Goal: Obtain resource: Obtain resource

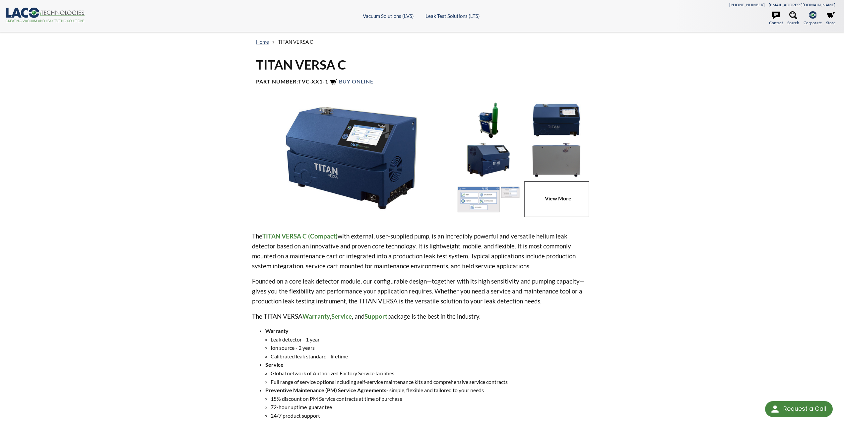
click at [377, 168] on img at bounding box center [351, 157] width 199 height 111
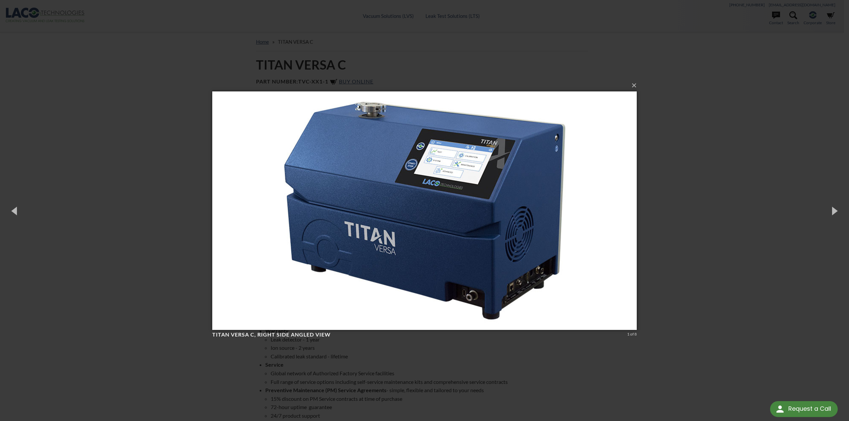
click at [655, 152] on div "× TITAN VERSA C, right side angled view 1 of 8 Loading..." at bounding box center [424, 210] width 849 height 421
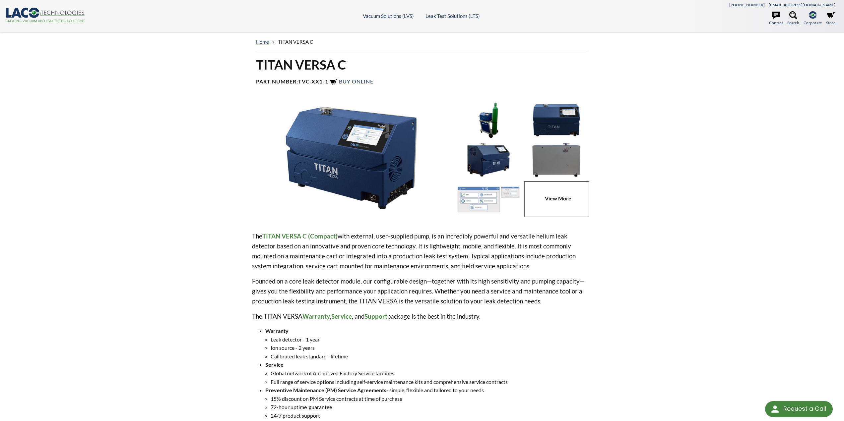
click at [490, 122] on img at bounding box center [488, 120] width 65 height 36
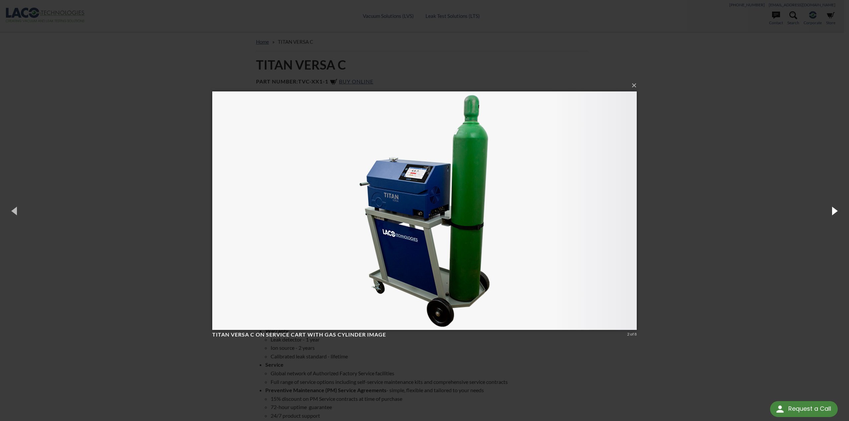
click at [835, 210] on button "button" at bounding box center [834, 211] width 30 height 36
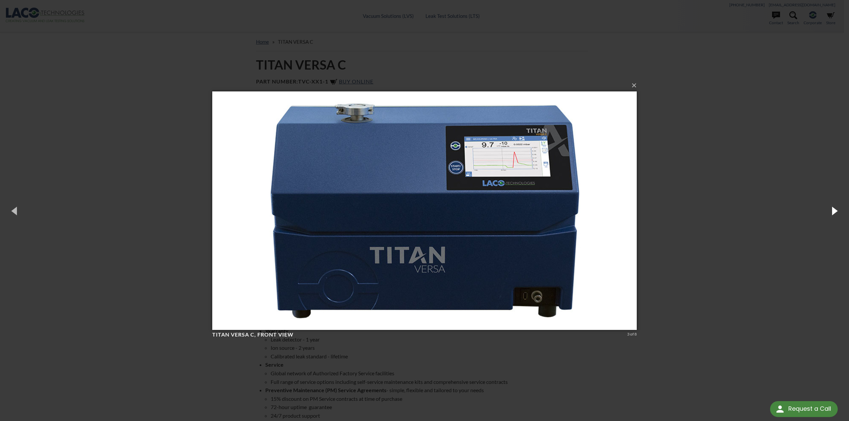
click at [835, 210] on button "button" at bounding box center [834, 211] width 30 height 36
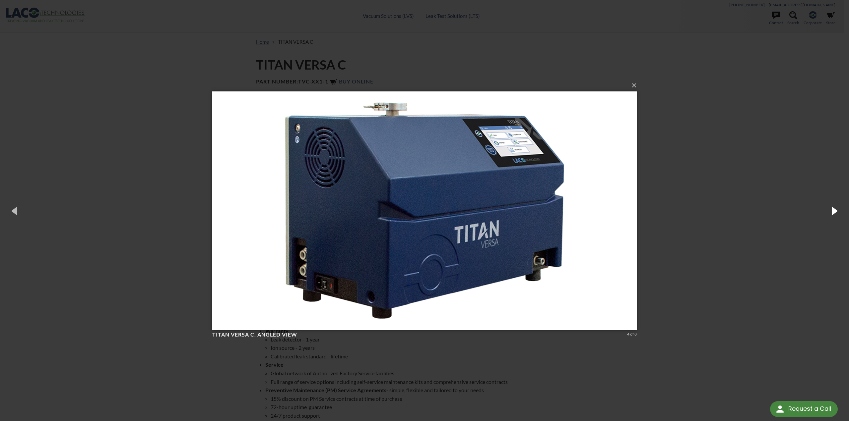
click at [835, 210] on button "button" at bounding box center [834, 211] width 30 height 36
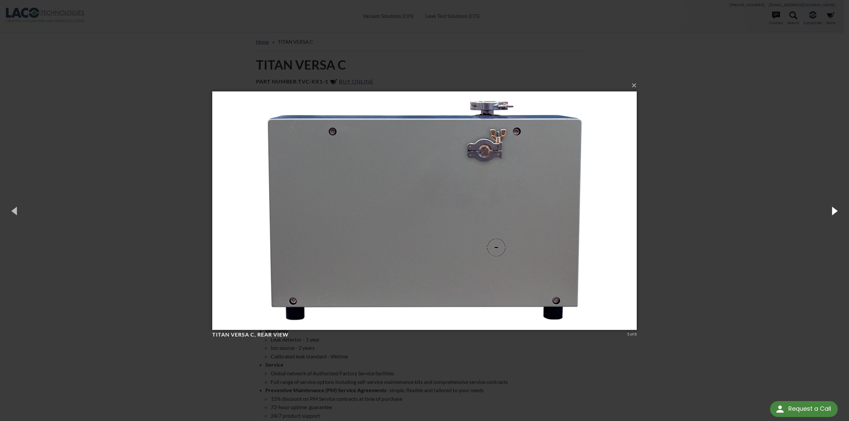
click at [835, 210] on button "button" at bounding box center [834, 211] width 30 height 36
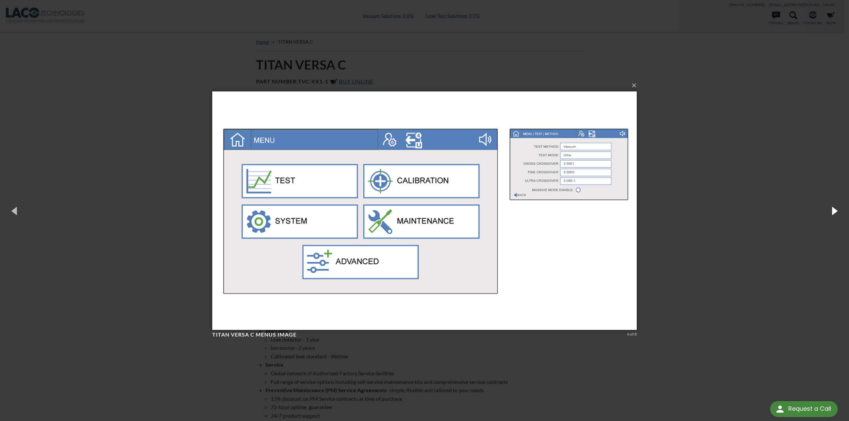
click at [835, 210] on button "button" at bounding box center [834, 211] width 30 height 36
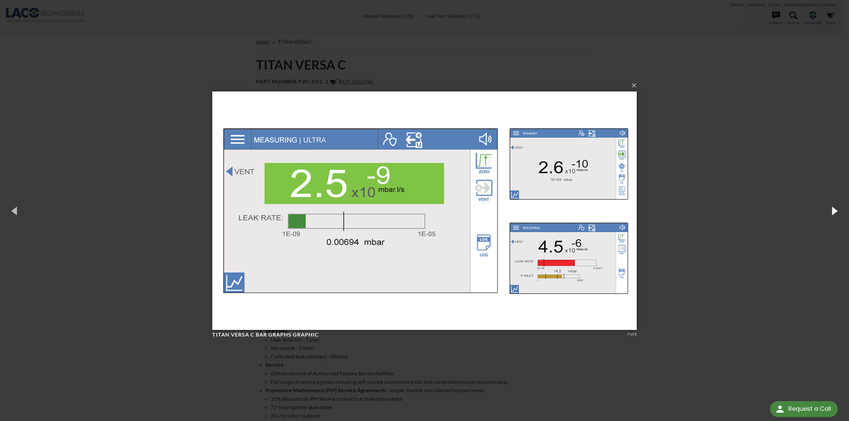
click at [835, 210] on button "button" at bounding box center [834, 211] width 30 height 36
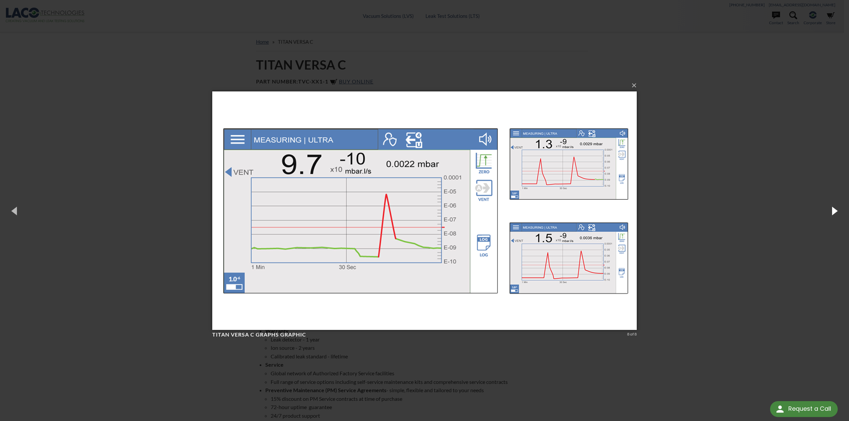
click at [835, 210] on button "button" at bounding box center [834, 211] width 30 height 36
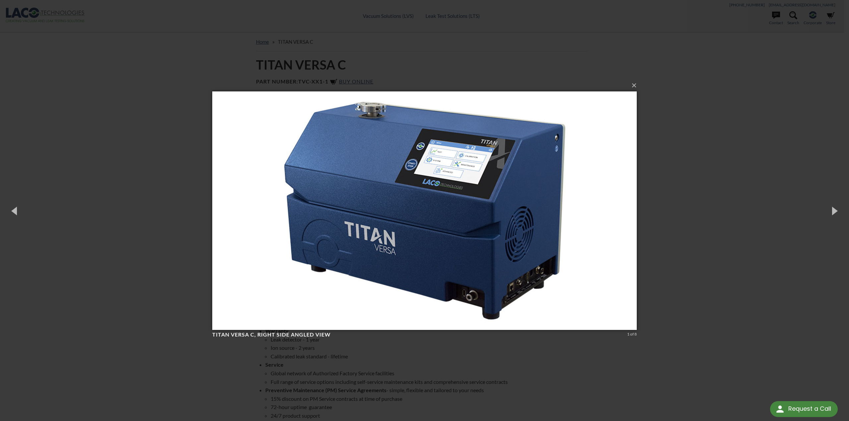
drag, startPoint x: 835, startPoint y: 210, endPoint x: 703, endPoint y: 193, distance: 132.7
click at [703, 193] on div "× TITAN VERSA C, right side angled view 1 of 8 Loading..." at bounding box center [424, 210] width 849 height 421
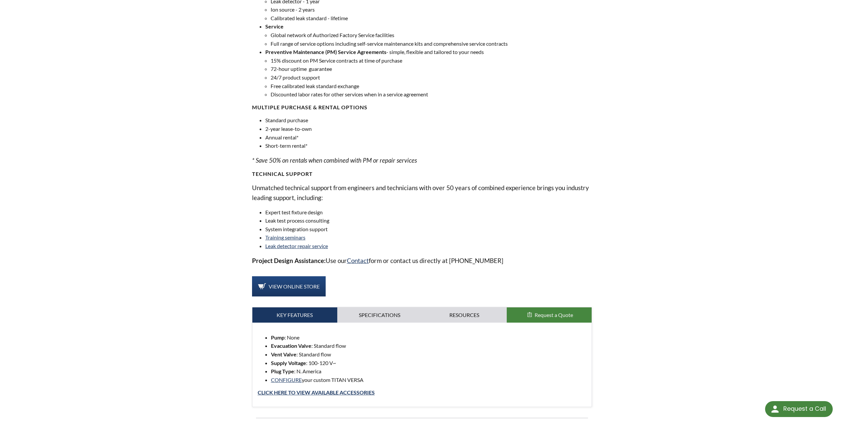
scroll to position [431, 0]
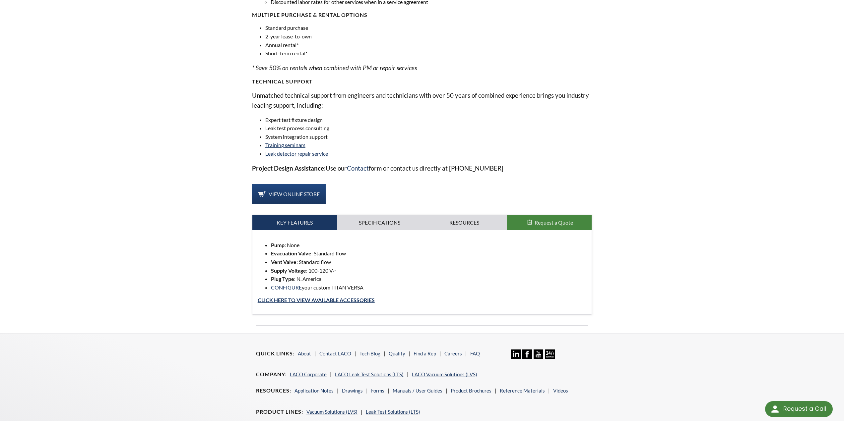
click at [381, 223] on link "Specifications" at bounding box center [379, 222] width 85 height 15
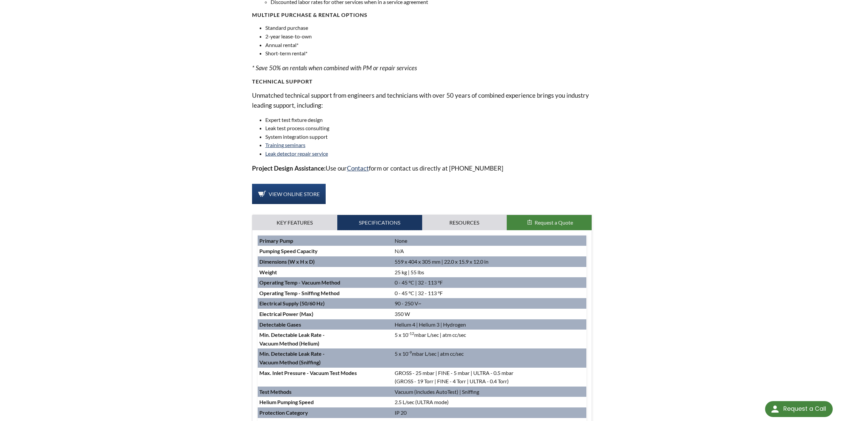
scroll to position [563, 0]
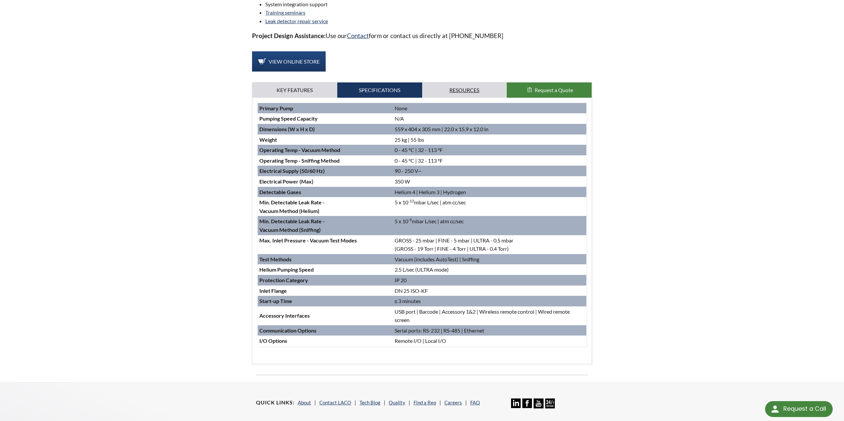
click at [474, 86] on link "Resources" at bounding box center [464, 90] width 85 height 15
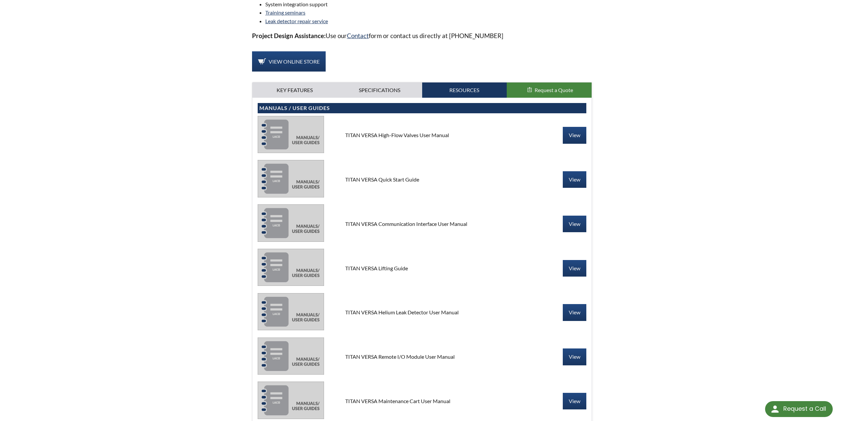
click at [374, 135] on div "TITAN VERSA High-Flow Valves User Manual" at bounding box center [422, 135] width 164 height 7
click at [571, 130] on link "View" at bounding box center [574, 135] width 24 height 17
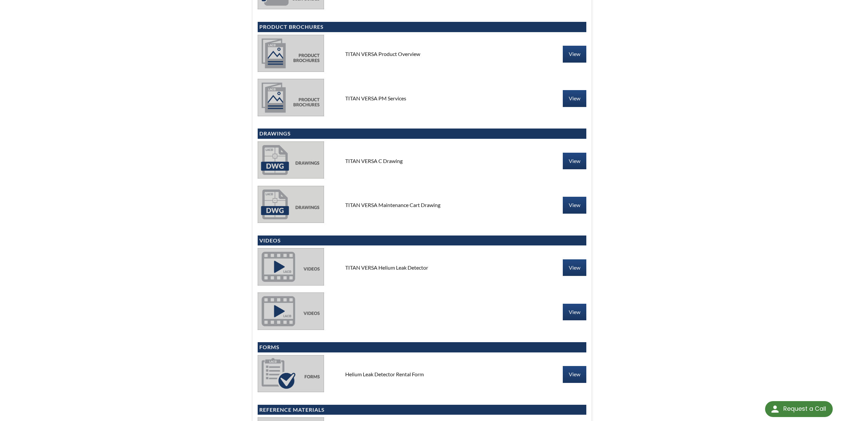
scroll to position [1127, 0]
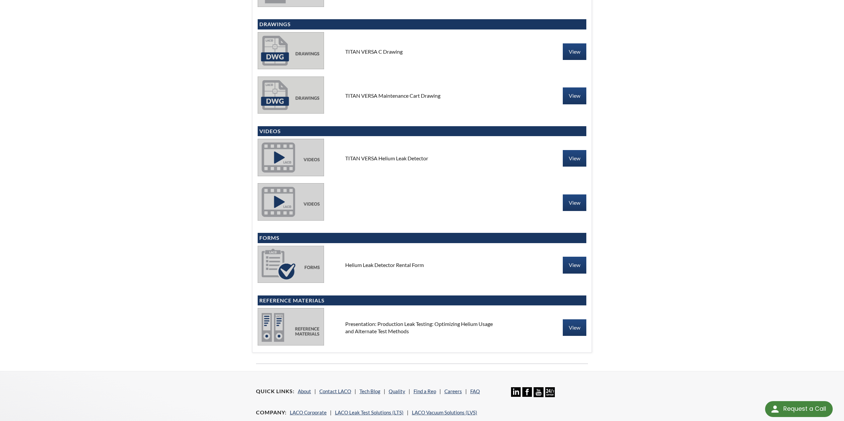
click at [361, 159] on div "TITAN VERSA Helium Leak Detector" at bounding box center [422, 158] width 164 height 7
click at [574, 153] on link "View" at bounding box center [574, 158] width 24 height 17
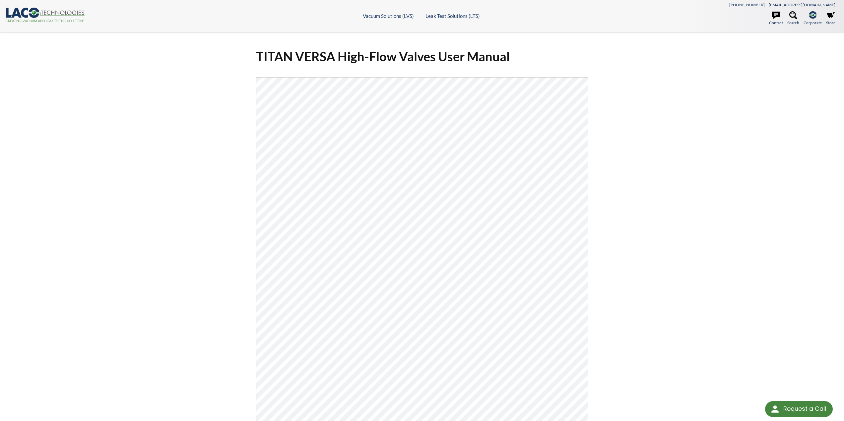
select select "Language Translate Widget"
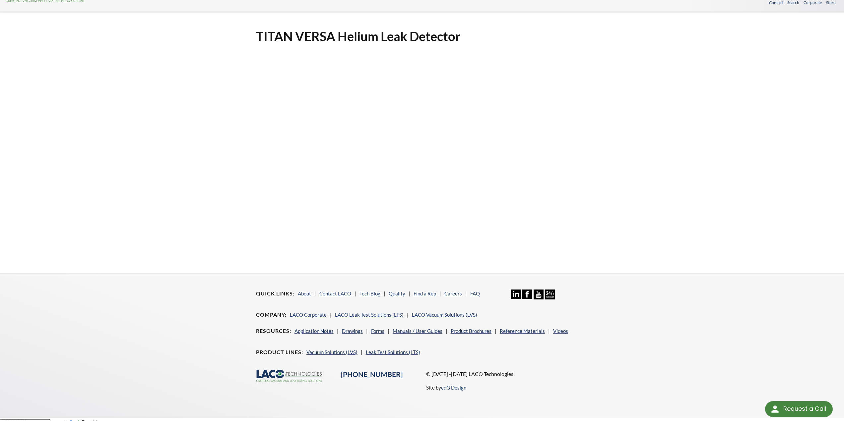
scroll to position [26, 0]
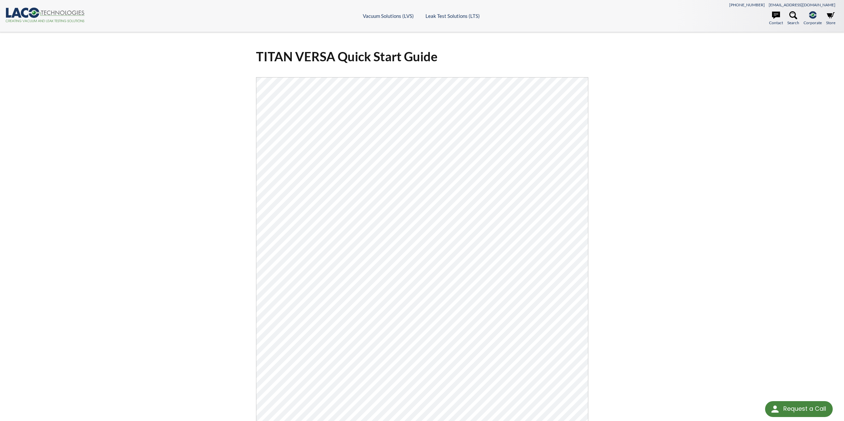
click at [47, 9] on icon ".cls-1{fill:#193661;}.cls-2{fill:#58595b;}.cls-3{fill:url(#radial-gradient);}.c…" at bounding box center [45, 15] width 80 height 15
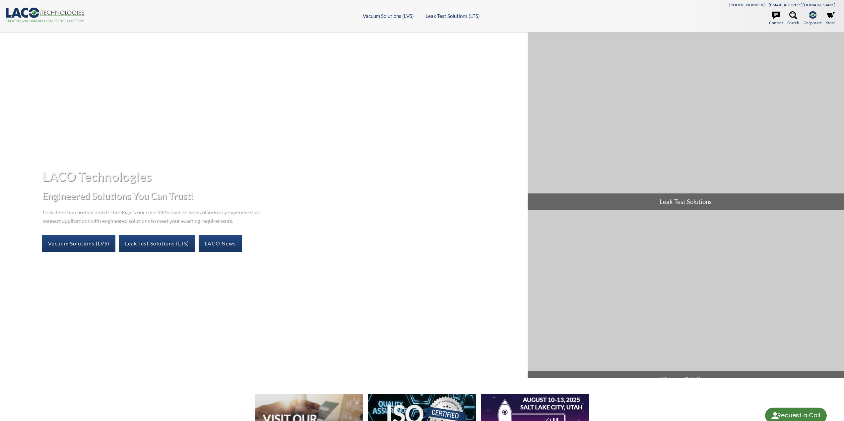
select select "Language Translate Widget"
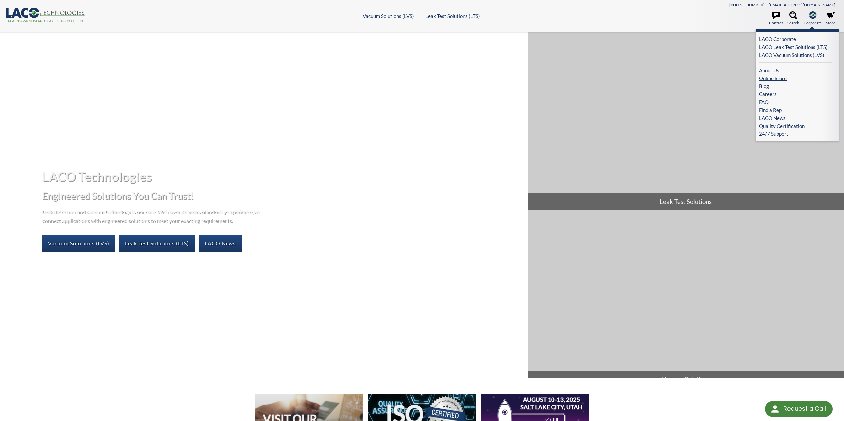
click at [780, 79] on link "Online Store" at bounding box center [795, 78] width 73 height 8
